Goal: Check status: Check status

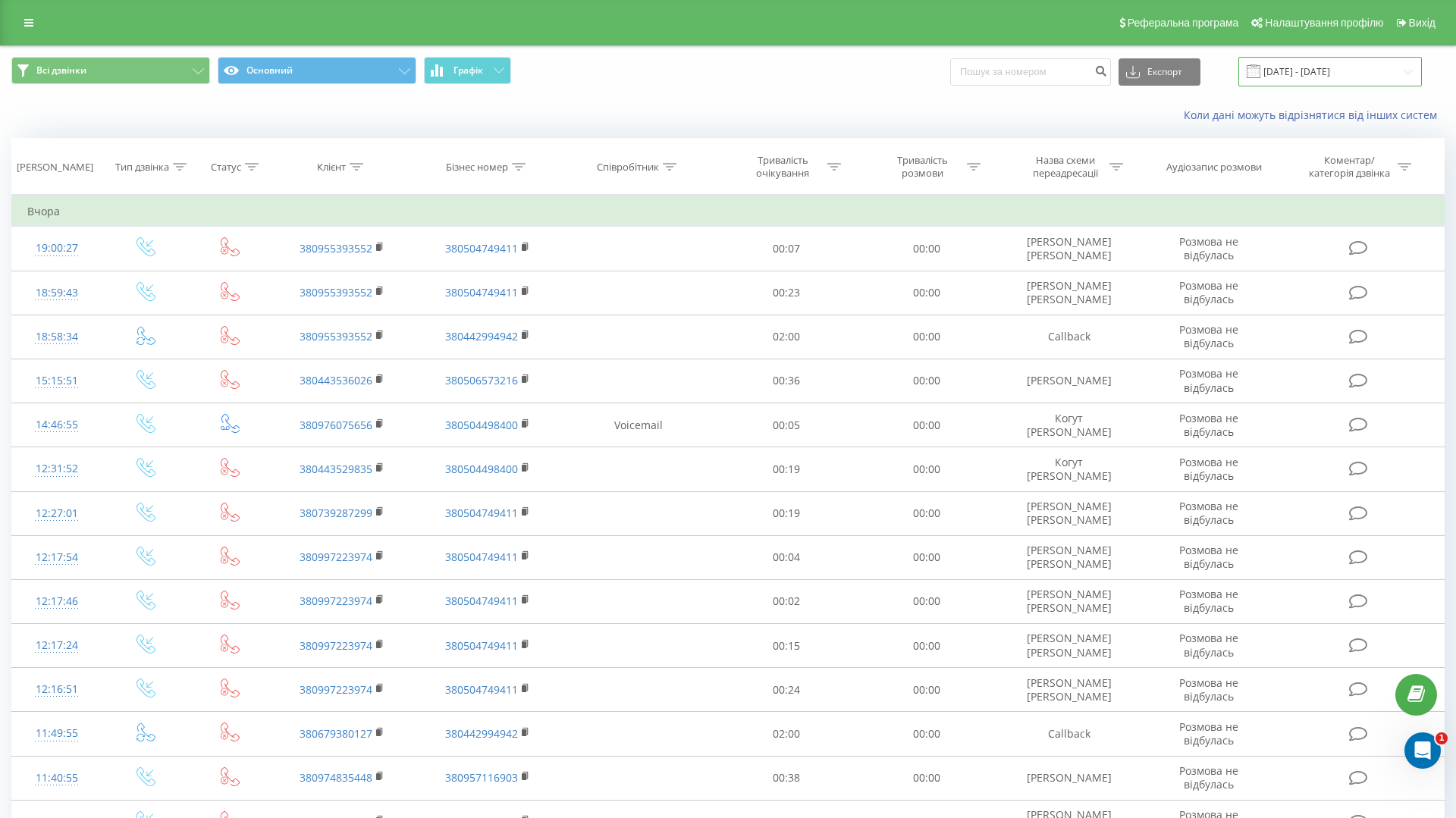
click at [1329, 79] on input "[DATE] - [DATE]" at bounding box center [1330, 71] width 183 height 29
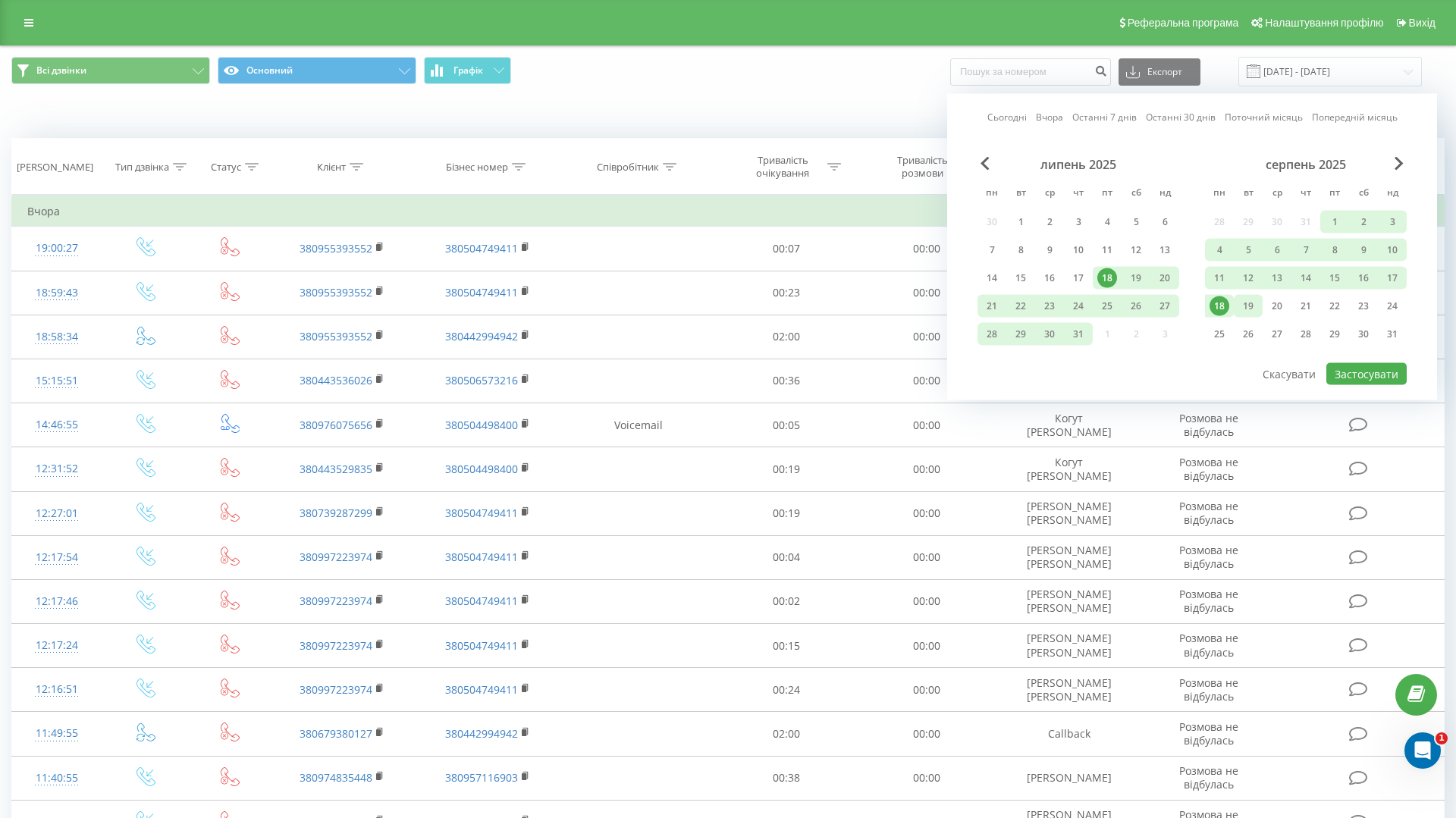
click at [1250, 306] on div "19" at bounding box center [1247, 305] width 19 height 19
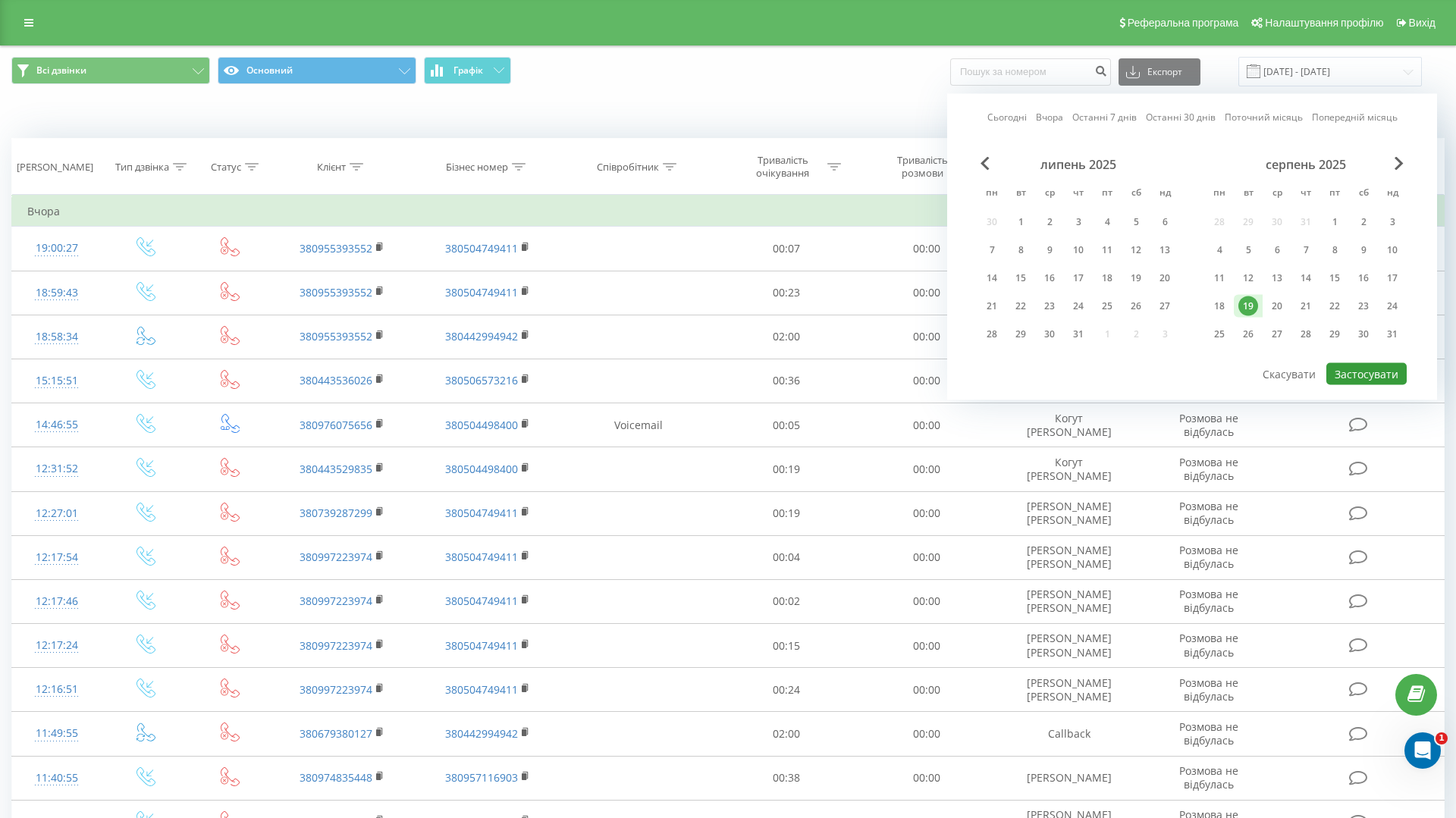
click at [1382, 380] on button "Застосувати" at bounding box center [1367, 374] width 81 height 22
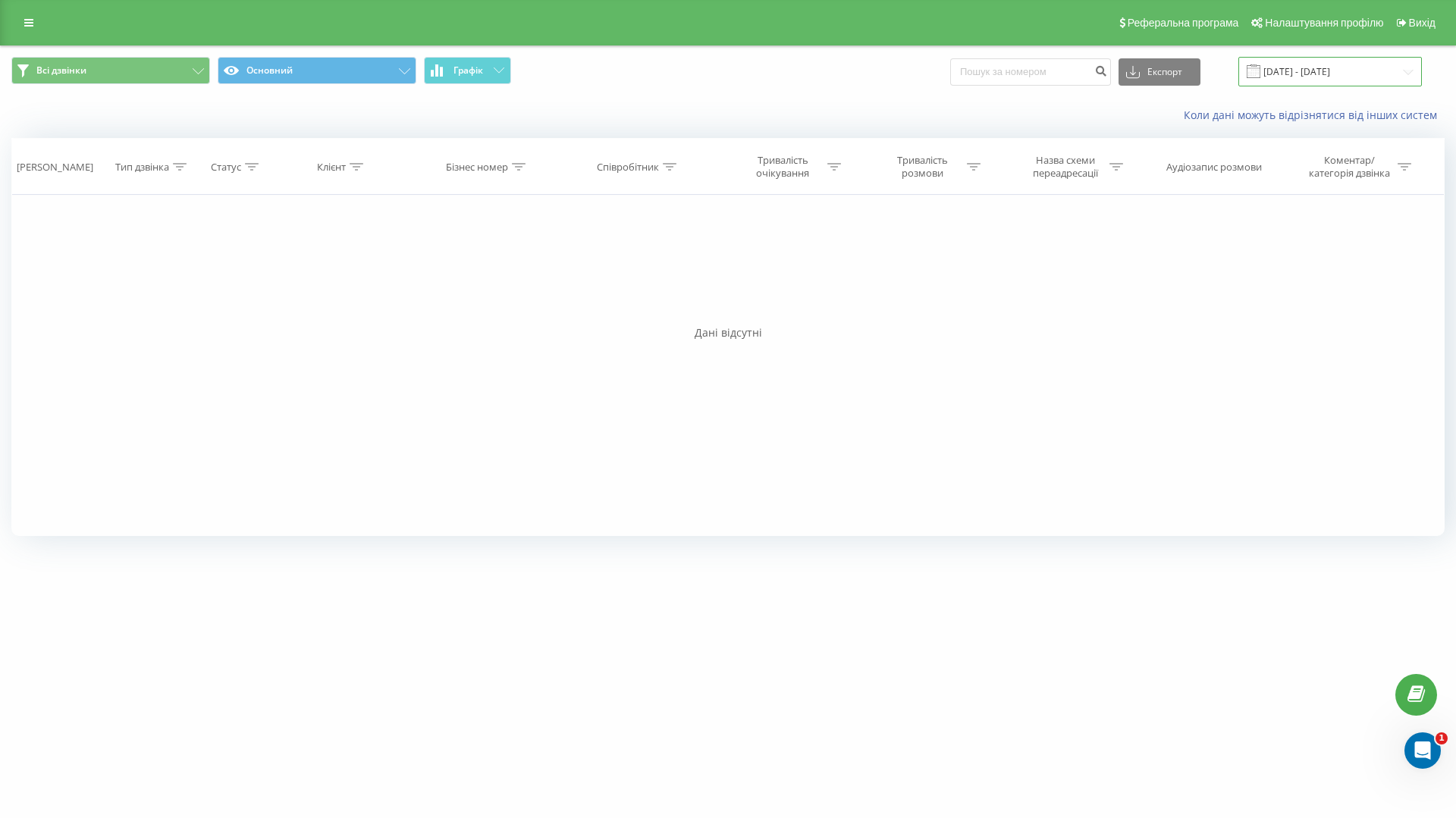
click at [1304, 77] on input "19.08.2025 - 19.08.2025" at bounding box center [1330, 71] width 183 height 29
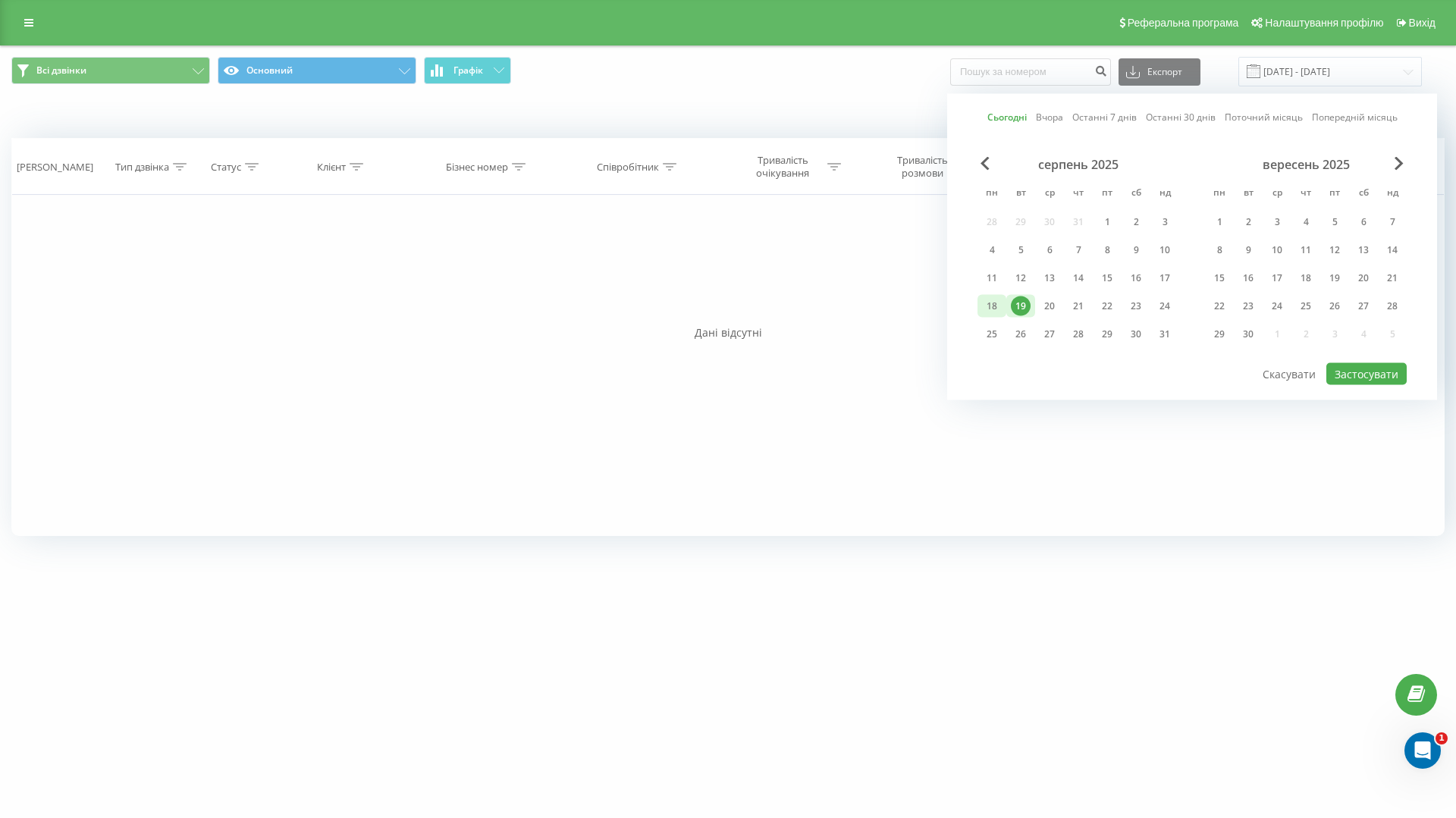
click at [997, 309] on div "18" at bounding box center [991, 305] width 19 height 19
click at [1347, 370] on button "Застосувати" at bounding box center [1367, 374] width 81 height 22
type input "18.08.2025 - 18.08.2025"
